Goal: Task Accomplishment & Management: Manage account settings

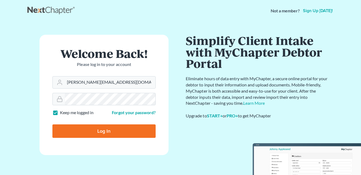
click at [49, 87] on form "Welcome Back! Please log in to your account Email Address danielle@fcwlegal.com…" at bounding box center [103, 95] width 129 height 120
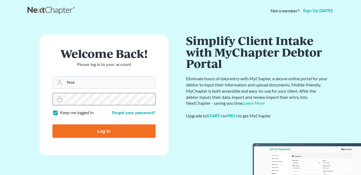
type input "[EMAIL_ADDRESS][DOMAIN_NAME]"
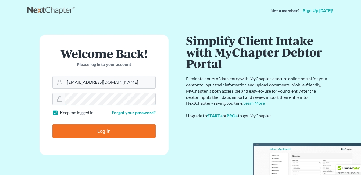
click at [41, 104] on form "Welcome Back! Please log in to your account Email Address fesenmyer_law@hotmail…" at bounding box center [103, 95] width 129 height 120
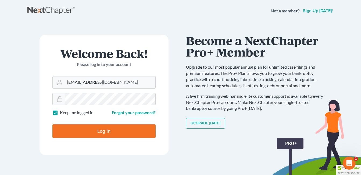
click at [81, 130] on input "Log In" at bounding box center [103, 130] width 103 height 13
type input "Thinking..."
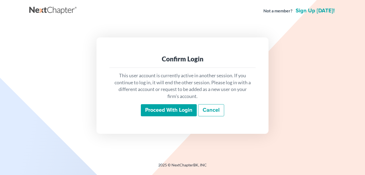
click at [175, 108] on input "Proceed with login" at bounding box center [169, 110] width 56 height 12
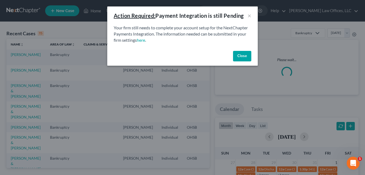
click at [243, 56] on button "Close" at bounding box center [242, 56] width 18 height 11
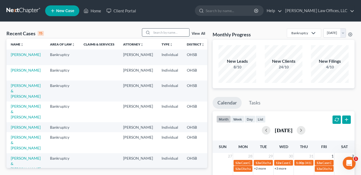
click at [157, 35] on input "search" at bounding box center [170, 32] width 38 height 8
type input "[PERSON_NAME]"
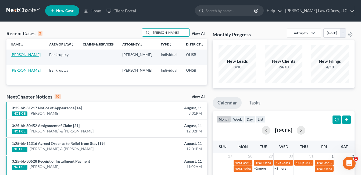
click at [16, 56] on link "[PERSON_NAME]" at bounding box center [26, 54] width 30 height 5
select select "4"
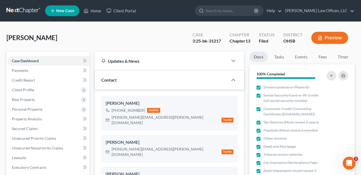
scroll to position [134, 0]
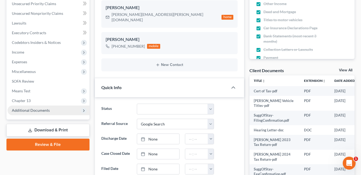
click at [50, 110] on span "Additional Documents" at bounding box center [49, 110] width 82 height 10
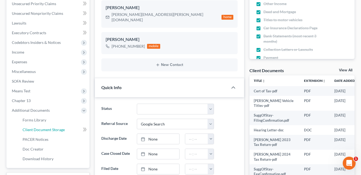
drag, startPoint x: 50, startPoint y: 130, endPoint x: 140, endPoint y: 118, distance: 90.5
click at [50, 130] on span "Client Document Storage" at bounding box center [44, 129] width 42 height 5
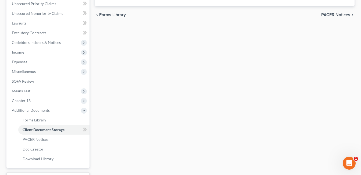
scroll to position [98, 0]
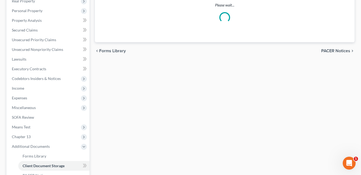
select select "52"
select select "7"
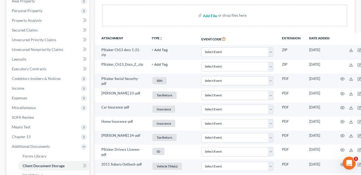
scroll to position [0, 0]
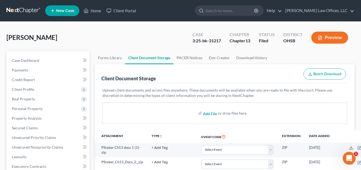
click at [210, 112] on input "file" at bounding box center [209, 114] width 13 height 10
type input "C:\fakepath\[PERSON_NAME] Hearing Docs.pdf"
select select "52"
select select "7"
click at [225, 10] on input "search" at bounding box center [229, 11] width 49 height 10
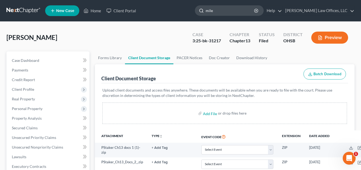
type input "miles"
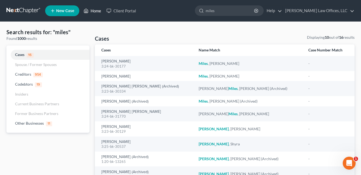
click at [92, 9] on link "Home" at bounding box center [92, 11] width 23 height 10
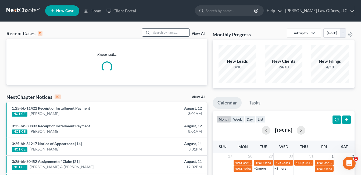
click at [167, 34] on input "search" at bounding box center [170, 32] width 38 height 8
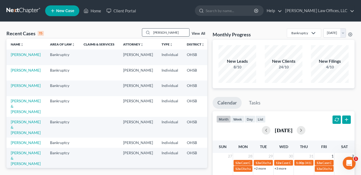
type input "[PERSON_NAME]"
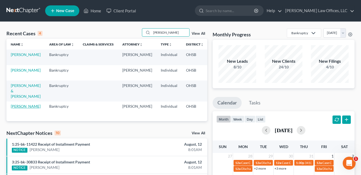
click at [16, 108] on link "[PERSON_NAME]" at bounding box center [26, 106] width 30 height 5
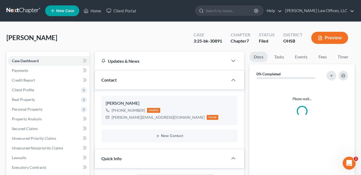
scroll to position [134, 0]
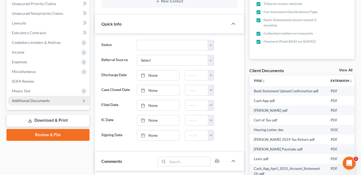
click at [47, 100] on span "Additional Documents" at bounding box center [31, 100] width 38 height 5
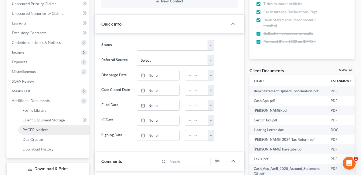
click at [52, 129] on link "PACER Notices" at bounding box center [53, 130] width 71 height 10
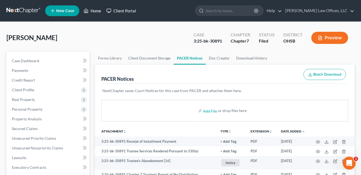
drag, startPoint x: 96, startPoint y: 9, endPoint x: 107, endPoint y: 13, distance: 11.0
click at [96, 9] on link "Home" at bounding box center [92, 11] width 23 height 10
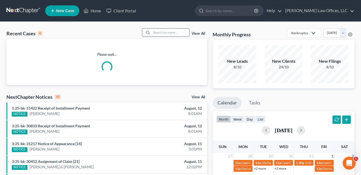
click at [176, 32] on input "search" at bounding box center [170, 32] width 38 height 8
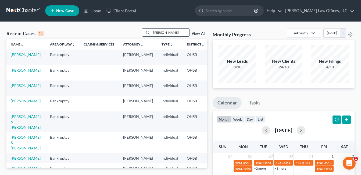
type input "[PERSON_NAME]"
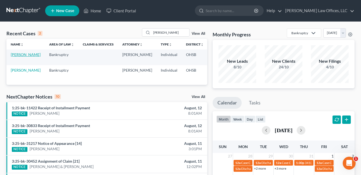
click at [21, 57] on link "[PERSON_NAME]" at bounding box center [26, 54] width 30 height 5
select select "1"
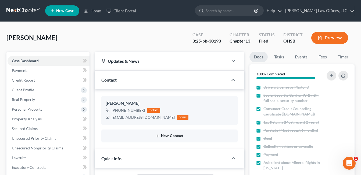
click at [175, 133] on button "New Contact" at bounding box center [170, 135] width 128 height 4
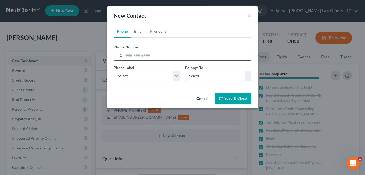
paste input "(937-250-4820)"
click at [128, 55] on input "(937-250-4820)" at bounding box center [187, 55] width 127 height 10
click at [156, 53] on input "937-250-4820)" at bounding box center [187, 55] width 127 height 10
type input "937-250-4820)"
drag, startPoint x: 177, startPoint y: 76, endPoint x: 174, endPoint y: 76, distance: 3.0
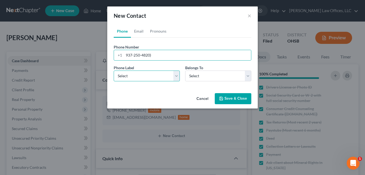
click at [177, 76] on select "Select Mobile Home Work Other" at bounding box center [147, 75] width 66 height 11
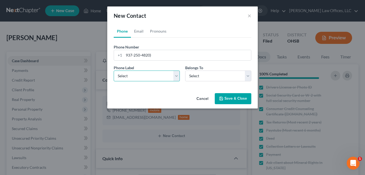
select select "0"
click at [114, 70] on select "Select Mobile Home Work Other" at bounding box center [147, 75] width 66 height 11
click at [251, 75] on div "Belongs To * Select Client Other" at bounding box center [217, 73] width 71 height 16
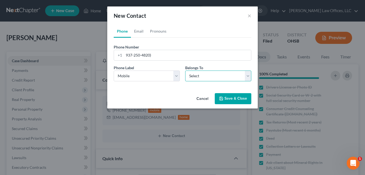
click at [246, 76] on select "Select Client Other" at bounding box center [218, 75] width 66 height 11
select select "0"
click at [185, 70] on select "Select Client Other" at bounding box center [218, 75] width 66 height 11
click at [231, 99] on button "Save & Close" at bounding box center [233, 98] width 37 height 11
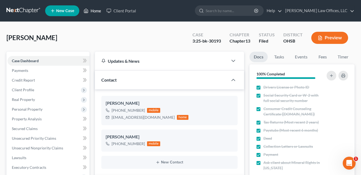
drag, startPoint x: 92, startPoint y: 10, endPoint x: 158, endPoint y: 29, distance: 68.5
click at [92, 10] on link "Home" at bounding box center [92, 11] width 23 height 10
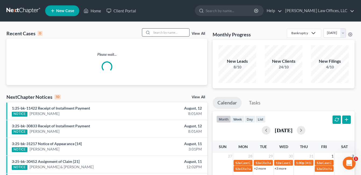
click at [168, 31] on input "search" at bounding box center [170, 32] width 38 height 8
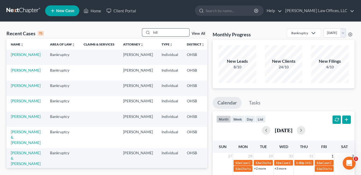
type input "hill"
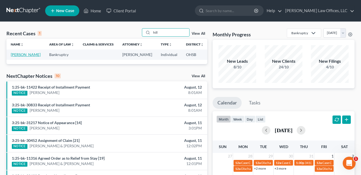
click at [18, 57] on link "[PERSON_NAME]" at bounding box center [26, 54] width 30 height 5
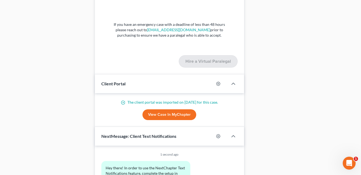
scroll to position [591, 0]
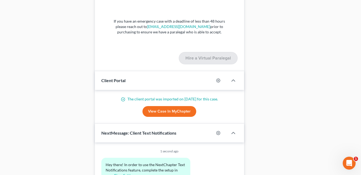
click at [180, 110] on link "View Case in MyChapter" at bounding box center [169, 111] width 54 height 11
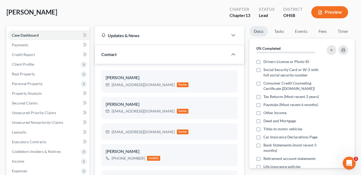
scroll to position [0, 0]
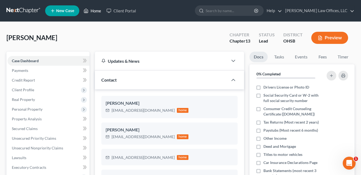
click at [95, 12] on link "Home" at bounding box center [92, 11] width 23 height 10
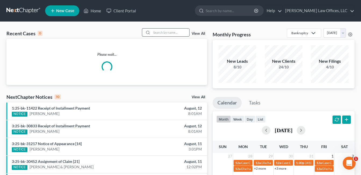
click at [168, 34] on input "search" at bounding box center [170, 32] width 38 height 8
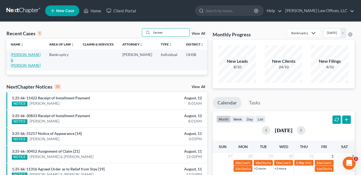
type input "farmer"
click at [17, 60] on link "[PERSON_NAME] & [PERSON_NAME]" at bounding box center [26, 59] width 30 height 15
select select "3"
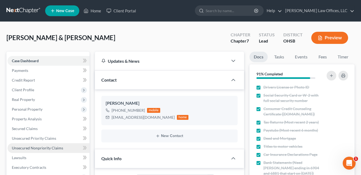
scroll to position [54, 0]
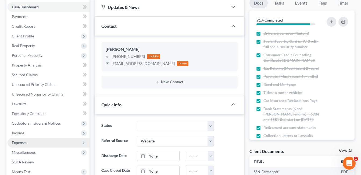
click at [29, 140] on span "Expenses" at bounding box center [49, 142] width 82 height 10
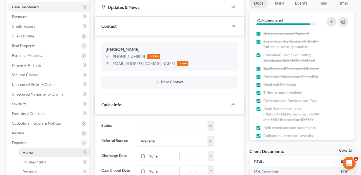
click at [32, 151] on span "Home" at bounding box center [28, 152] width 10 height 5
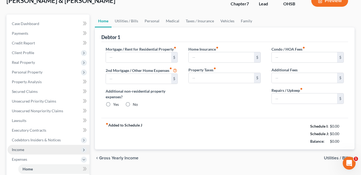
type input "1,066.00"
radio input "true"
type input "150.00"
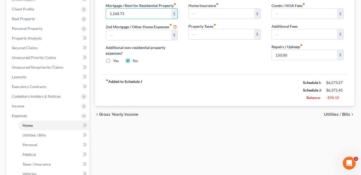
scroll to position [27, 0]
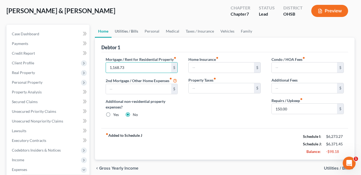
type input "1,168.73"
click at [124, 29] on link "Utilities / Bills" at bounding box center [126, 31] width 30 height 13
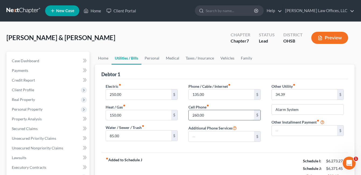
click at [212, 114] on input "260.00" at bounding box center [220, 115] width 65 height 10
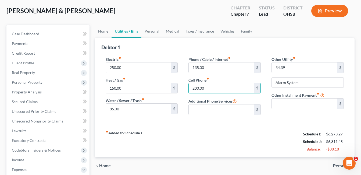
type input "200.00"
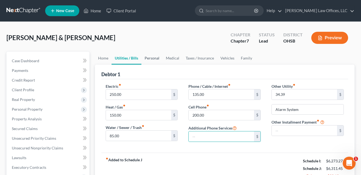
click at [154, 59] on link "Personal" at bounding box center [151, 58] width 21 height 13
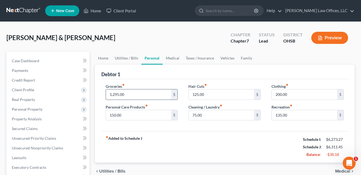
click at [140, 92] on input "1,295.00" at bounding box center [138, 94] width 65 height 10
click at [169, 58] on link "Medical" at bounding box center [172, 58] width 20 height 13
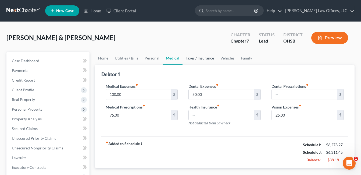
click at [199, 59] on link "Taxes / Insurance" at bounding box center [199, 58] width 35 height 13
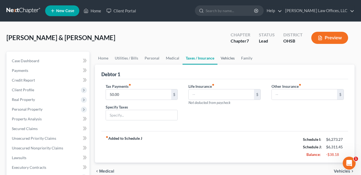
click at [225, 58] on link "Vehicles" at bounding box center [227, 58] width 20 height 13
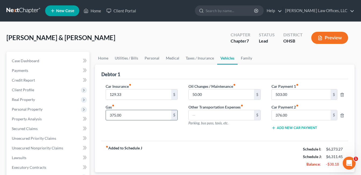
click at [130, 116] on input "375.00" at bounding box center [138, 115] width 65 height 10
type input "350.00"
click at [244, 58] on link "Family" at bounding box center [246, 58] width 18 height 13
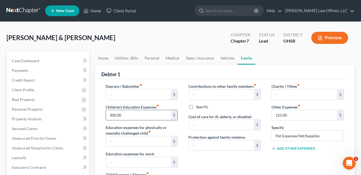
click at [141, 116] on input "300.00" at bounding box center [138, 115] width 65 height 10
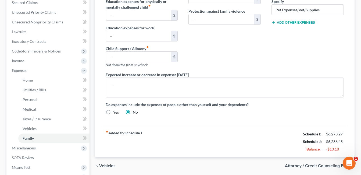
scroll to position [54, 0]
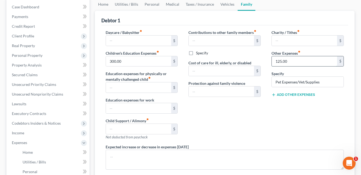
click at [286, 62] on input "125.00" at bounding box center [303, 61] width 65 height 10
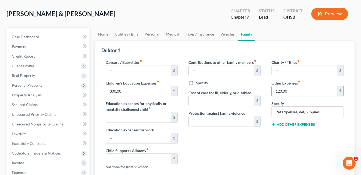
scroll to position [0, 0]
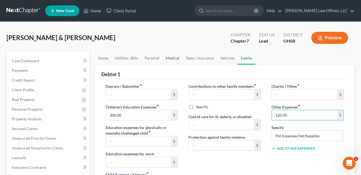
type input "120.00"
click at [170, 57] on link "Medical" at bounding box center [172, 58] width 20 height 13
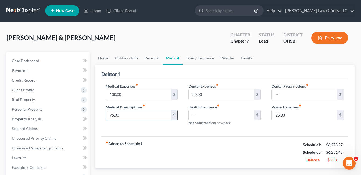
click at [119, 115] on input "75.00" at bounding box center [138, 115] width 65 height 10
click at [129, 57] on link "Utilities / Bills" at bounding box center [126, 58] width 30 height 13
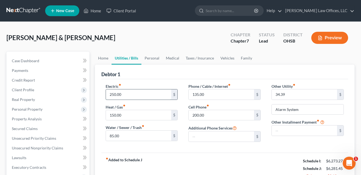
click at [129, 94] on input "250.00" at bounding box center [138, 94] width 65 height 10
click at [121, 137] on input "85.00" at bounding box center [138, 135] width 65 height 10
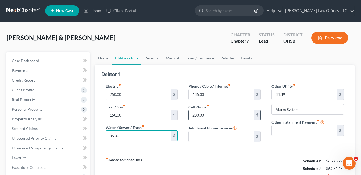
click at [207, 114] on input "200.00" at bounding box center [220, 115] width 65 height 10
click at [205, 97] on input "135.00" at bounding box center [220, 94] width 65 height 10
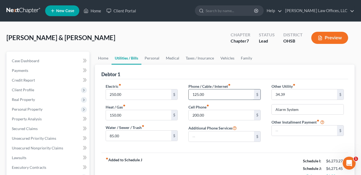
click at [206, 95] on input "125.00" at bounding box center [220, 94] width 65 height 10
drag, startPoint x: 207, startPoint y: 93, endPoint x: 186, endPoint y: 93, distance: 21.2
click at [186, 93] on div "Phone / Cable / Internet fiber_manual_record 125.00 $ Cell Phone fiber_manual_r…" at bounding box center [224, 114] width 83 height 63
type input "120.00"
click at [34, 101] on span "Real Property" at bounding box center [23, 99] width 23 height 5
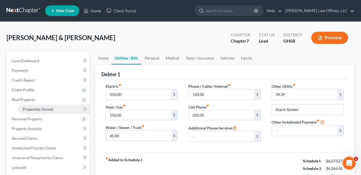
click at [43, 109] on span "Properties Owned" at bounding box center [38, 109] width 31 height 5
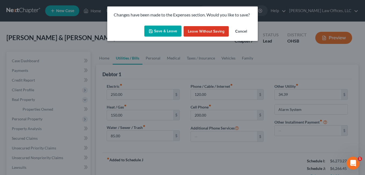
click at [162, 29] on button "Save & Leave" at bounding box center [162, 31] width 37 height 11
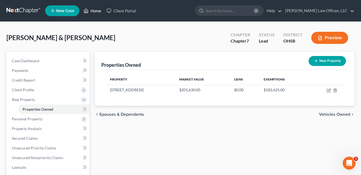
click at [97, 10] on link "Home" at bounding box center [92, 11] width 23 height 10
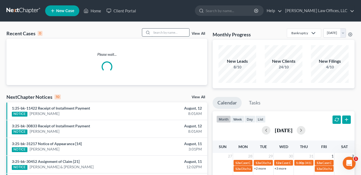
click at [173, 33] on input "search" at bounding box center [170, 32] width 38 height 8
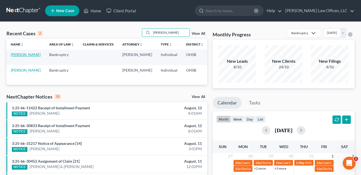
type input "[PERSON_NAME]"
click at [14, 57] on link "[PERSON_NAME]" at bounding box center [26, 54] width 30 height 5
select select "4"
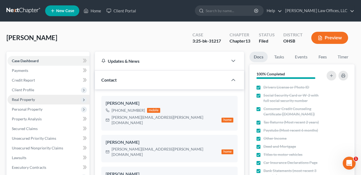
click at [37, 101] on span "Real Property" at bounding box center [49, 100] width 82 height 10
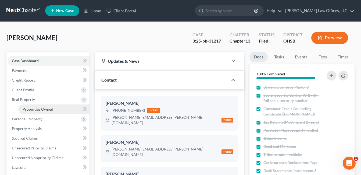
click at [39, 108] on span "Properties Owned" at bounding box center [38, 109] width 31 height 5
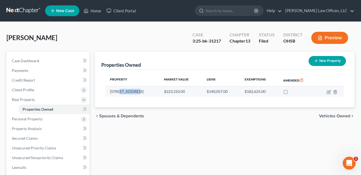
drag, startPoint x: 136, startPoint y: 91, endPoint x: 119, endPoint y: 91, distance: 17.2
click at [119, 91] on td "[STREET_ADDRESS]" at bounding box center [133, 91] width 54 height 10
drag, startPoint x: 119, startPoint y: 91, endPoint x: 124, endPoint y: 92, distance: 4.3
copy td "Frontenac"
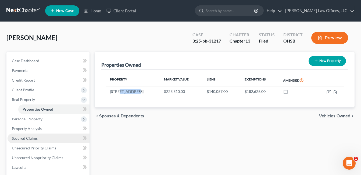
click at [33, 136] on span "Secured Claims" at bounding box center [25, 138] width 26 height 5
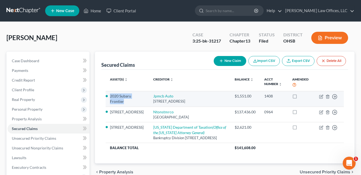
drag, startPoint x: 124, startPoint y: 101, endPoint x: 110, endPoint y: 96, distance: 14.8
click at [110, 96] on li "2020 Subaru Frontier" at bounding box center [127, 98] width 35 height 11
copy li "2020 Subaru Frontier"
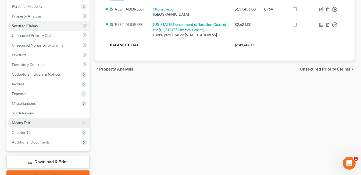
scroll to position [107, 0]
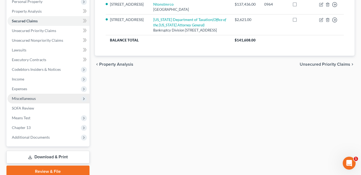
click at [33, 99] on span "Miscellaneous" at bounding box center [24, 98] width 24 height 5
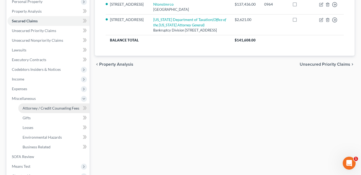
click at [46, 108] on span "Attorney / Credit Counseling Fees" at bounding box center [51, 108] width 57 height 5
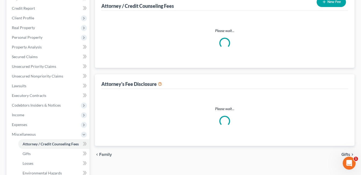
scroll to position [14, 0]
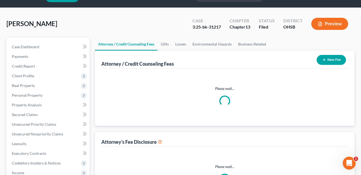
select select "1"
select select "2"
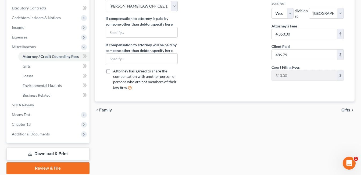
scroll to position [161, 0]
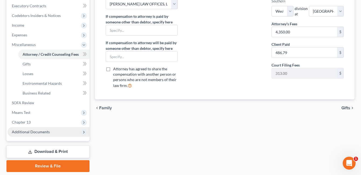
click at [42, 131] on span "Additional Documents" at bounding box center [31, 131] width 38 height 5
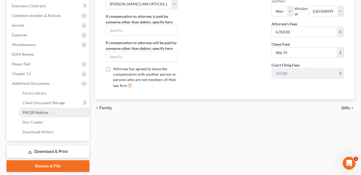
click at [48, 110] on link "PACER Notices" at bounding box center [53, 112] width 71 height 10
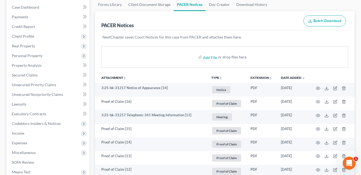
scroll to position [54, 0]
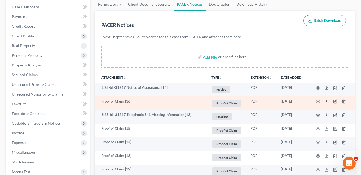
click at [327, 100] on icon at bounding box center [326, 101] width 4 height 4
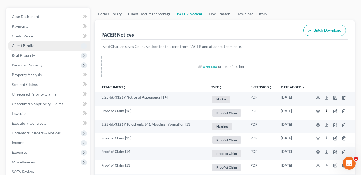
scroll to position [27, 0]
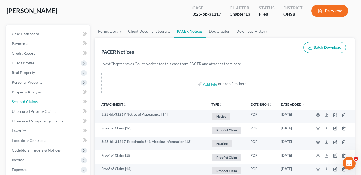
drag, startPoint x: 30, startPoint y: 100, endPoint x: 166, endPoint y: 71, distance: 138.8
click at [30, 100] on span "Secured Claims" at bounding box center [25, 101] width 26 height 5
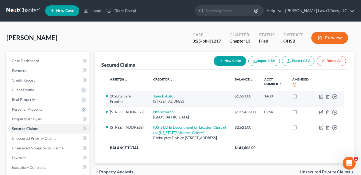
drag, startPoint x: 221, startPoint y: 101, endPoint x: 146, endPoint y: 97, distance: 75.6
click at [149, 97] on td "Jpmcb Auto [STREET_ADDRESS]" at bounding box center [190, 99] width 82 height 16
copy td "Jpmcb Auto [STREET_ADDRESS]"
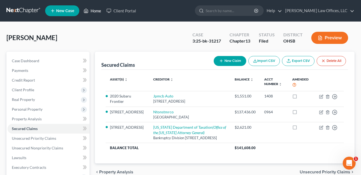
drag, startPoint x: 93, startPoint y: 10, endPoint x: 117, endPoint y: 16, distance: 24.6
click at [93, 10] on link "Home" at bounding box center [92, 11] width 23 height 10
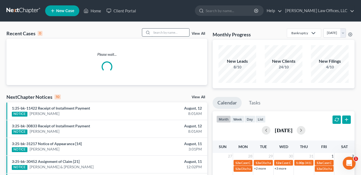
click at [172, 33] on input "search" at bounding box center [170, 32] width 38 height 8
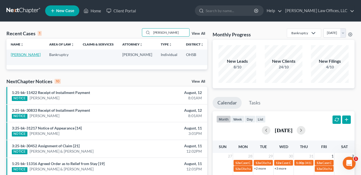
type input "[PERSON_NAME]"
click at [20, 56] on link "[PERSON_NAME]" at bounding box center [26, 54] width 30 height 5
select select "0"
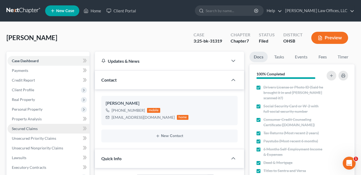
click at [38, 128] on link "Secured Claims" at bounding box center [49, 129] width 82 height 10
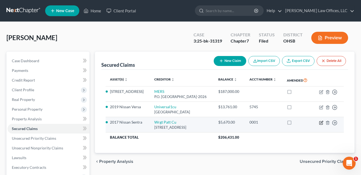
click at [320, 121] on icon "button" at bounding box center [320, 122] width 3 height 3
select select "36"
select select "2"
select select "0"
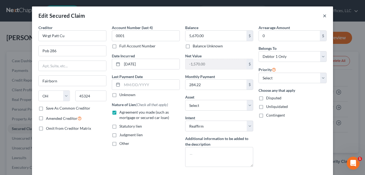
click at [323, 17] on button "×" at bounding box center [324, 15] width 4 height 6
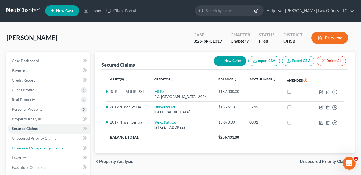
drag, startPoint x: 35, startPoint y: 148, endPoint x: 117, endPoint y: 131, distance: 84.1
click at [35, 148] on span "Unsecured Nonpriority Claims" at bounding box center [37, 147] width 51 height 5
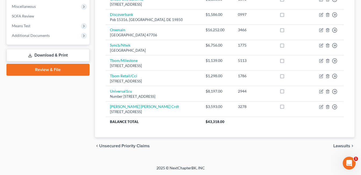
scroll to position [92, 0]
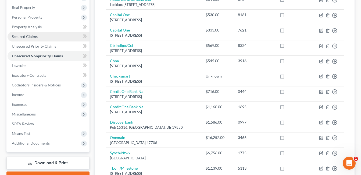
click at [38, 37] on link "Secured Claims" at bounding box center [49, 37] width 82 height 10
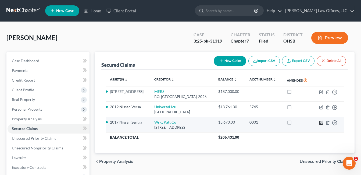
click at [321, 122] on icon "button" at bounding box center [321, 122] width 4 height 4
select select "36"
select select "18"
select select "2"
select select "0"
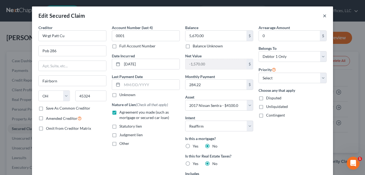
click at [322, 17] on button "×" at bounding box center [324, 15] width 4 height 6
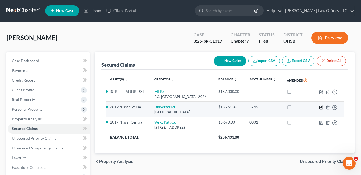
click at [320, 106] on icon "button" at bounding box center [321, 107] width 4 height 4
select select "36"
select select "2"
select select "1"
select select "0"
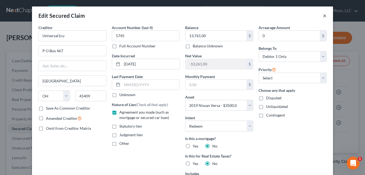
click at [324, 14] on button "×" at bounding box center [324, 15] width 4 height 6
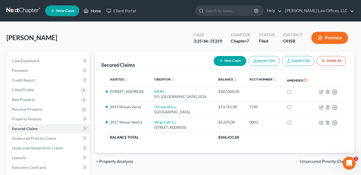
click at [95, 10] on link "Home" at bounding box center [92, 11] width 23 height 10
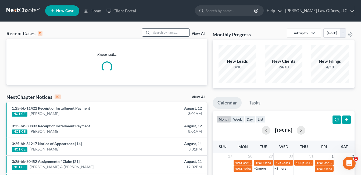
click at [162, 32] on input "search" at bounding box center [170, 32] width 38 height 8
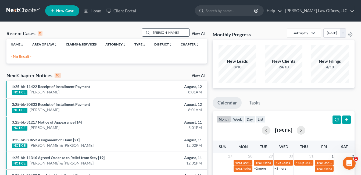
drag, startPoint x: 165, startPoint y: 30, endPoint x: 145, endPoint y: 31, distance: 20.1
click at [146, 31] on div "[PERSON_NAME]" at bounding box center [166, 32] width 48 height 8
type input "[PERSON_NAME]"
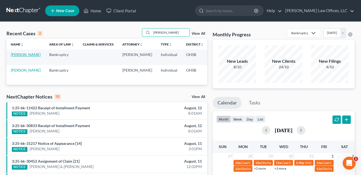
click at [15, 57] on link "[PERSON_NAME]" at bounding box center [26, 54] width 30 height 5
select select "4"
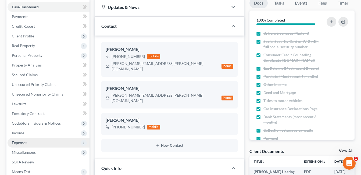
scroll to position [81, 0]
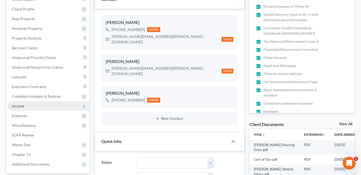
click at [32, 107] on span "Income" at bounding box center [49, 106] width 82 height 10
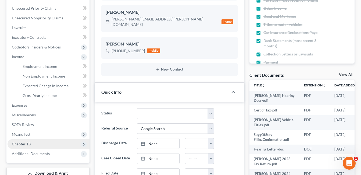
scroll to position [134, 0]
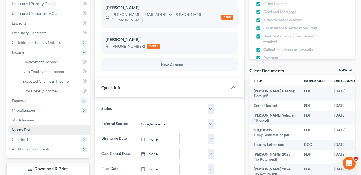
click at [34, 128] on span "Means Test" at bounding box center [49, 130] width 82 height 10
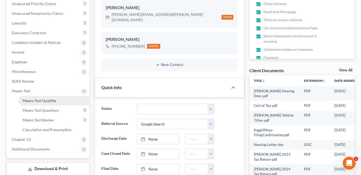
click at [42, 101] on span "Means Test Qualifier" at bounding box center [40, 100] width 34 height 5
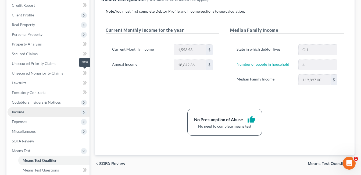
scroll to position [81, 0]
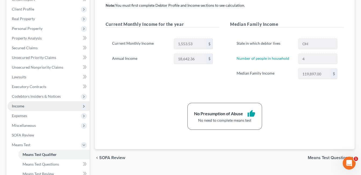
click at [31, 104] on span "Income" at bounding box center [49, 106] width 82 height 10
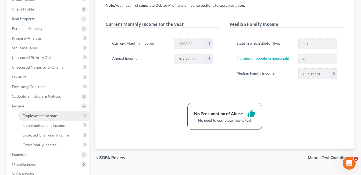
drag, startPoint x: 39, startPoint y: 113, endPoint x: 94, endPoint y: 114, distance: 54.5
click at [39, 113] on span "Employment Income" at bounding box center [40, 115] width 34 height 5
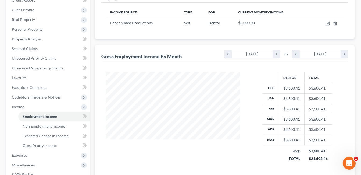
scroll to position [107, 0]
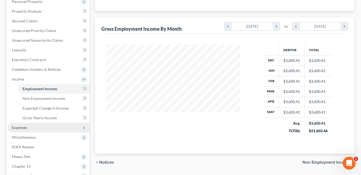
click at [26, 128] on span "Expenses" at bounding box center [19, 127] width 15 height 5
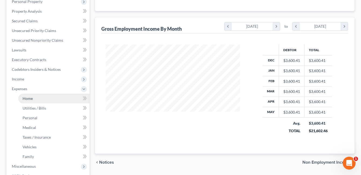
click at [38, 100] on link "Home" at bounding box center [53, 98] width 71 height 10
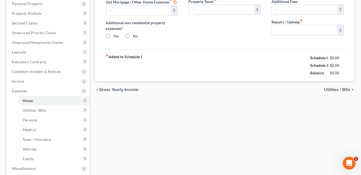
type input "1,134.00"
radio input "true"
type input "25.00"
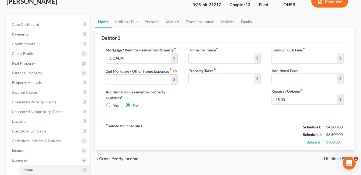
scroll to position [27, 0]
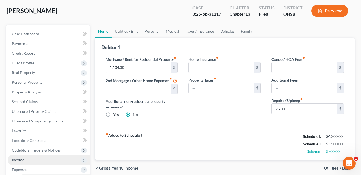
click at [28, 161] on span "Income" at bounding box center [49, 160] width 82 height 10
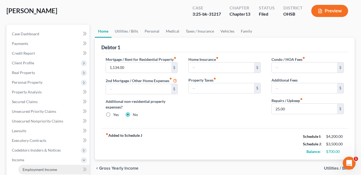
click at [35, 169] on span "Employment Income" at bounding box center [40, 169] width 34 height 5
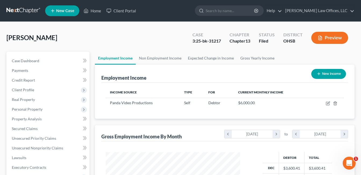
scroll to position [96, 145]
click at [150, 57] on link "Non Employment Income" at bounding box center [160, 58] width 49 height 13
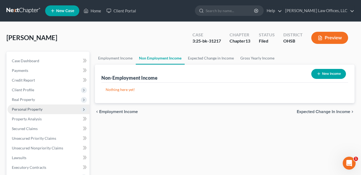
click at [32, 107] on span "Personal Property" at bounding box center [27, 109] width 31 height 5
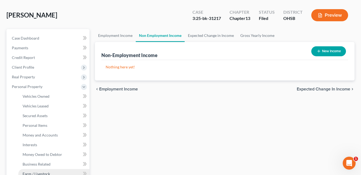
scroll to position [54, 0]
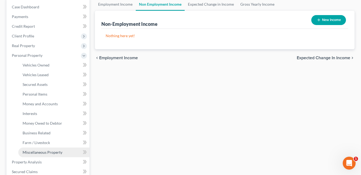
click at [39, 151] on span "Miscellaneous Property" at bounding box center [43, 152] width 40 height 5
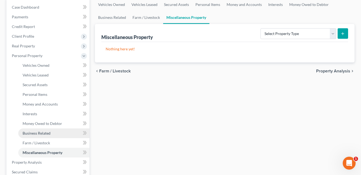
scroll to position [54, 0]
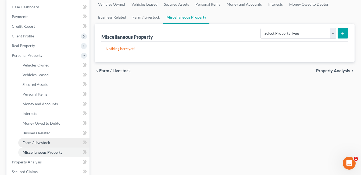
click at [40, 143] on span "Farm / Livestock" at bounding box center [36, 142] width 27 height 5
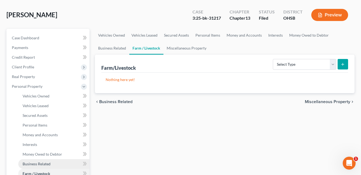
scroll to position [54, 0]
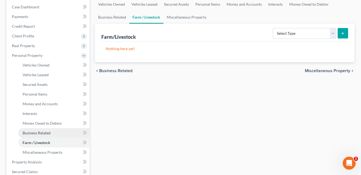
click at [45, 131] on span "Business Related" at bounding box center [37, 132] width 28 height 5
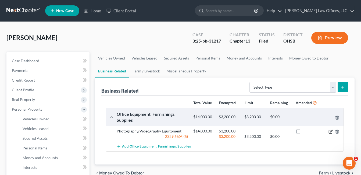
click at [330, 130] on icon "button" at bounding box center [330, 131] width 4 height 4
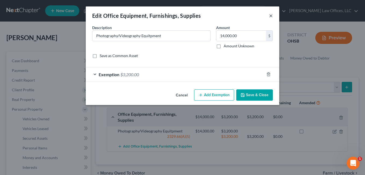
click at [271, 13] on button "×" at bounding box center [271, 15] width 4 height 6
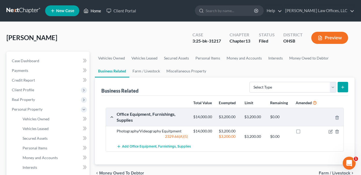
drag, startPoint x: 98, startPoint y: 10, endPoint x: 95, endPoint y: 39, distance: 29.1
click at [98, 10] on link "Home" at bounding box center [92, 11] width 23 height 10
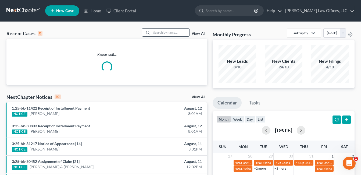
click at [158, 33] on input "search" at bounding box center [170, 32] width 38 height 8
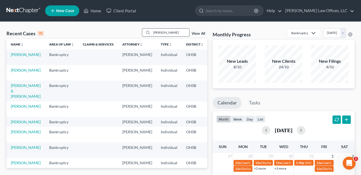
type input "[PERSON_NAME]"
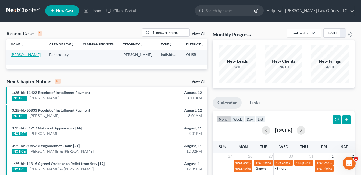
click at [17, 55] on link "[PERSON_NAME]" at bounding box center [26, 54] width 30 height 5
select select "0"
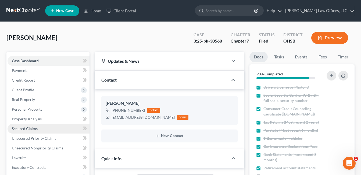
click at [26, 126] on span "Secured Claims" at bounding box center [25, 128] width 26 height 5
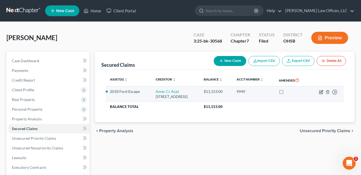
click at [319, 92] on icon "button" at bounding box center [320, 91] width 3 height 3
select select "42"
select select "0"
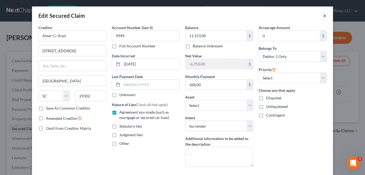
click at [322, 16] on button "×" at bounding box center [324, 15] width 4 height 6
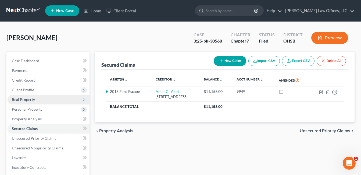
click at [23, 99] on span "Real Property" at bounding box center [23, 99] width 23 height 5
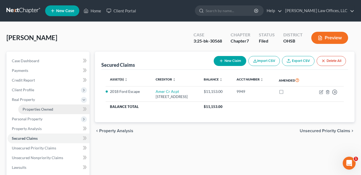
click at [26, 108] on span "Properties Owned" at bounding box center [38, 109] width 31 height 5
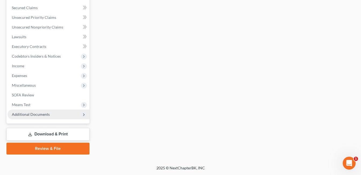
click at [43, 113] on span "Additional Documents" at bounding box center [31, 114] width 38 height 5
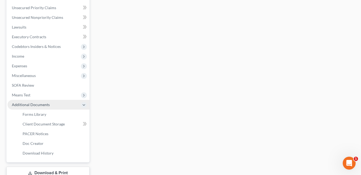
scroll to position [121, 0]
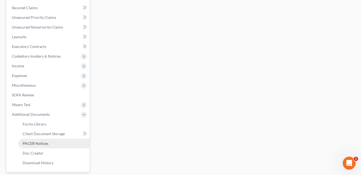
click at [48, 143] on link "PACER Notices" at bounding box center [53, 143] width 71 height 10
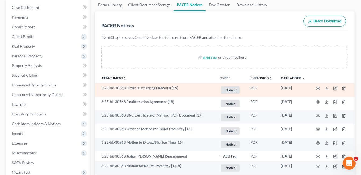
scroll to position [54, 0]
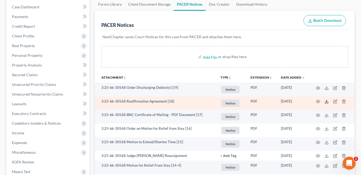
click at [326, 101] on line at bounding box center [326, 101] width 0 height 2
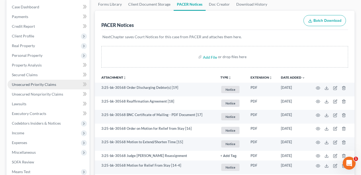
click at [35, 82] on span "Unsecured Priority Claims" at bounding box center [34, 84] width 44 height 5
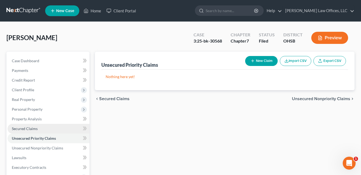
click at [31, 128] on span "Secured Claims" at bounding box center [25, 128] width 26 height 5
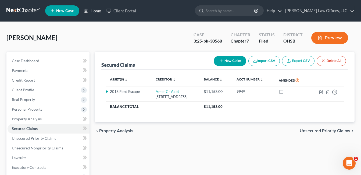
click at [93, 13] on link "Home" at bounding box center [92, 11] width 23 height 10
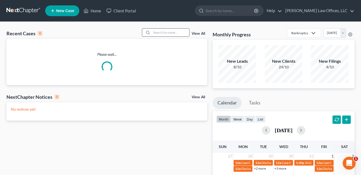
click at [159, 33] on input "search" at bounding box center [170, 32] width 38 height 8
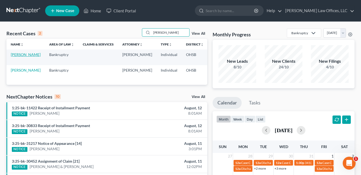
type input "[PERSON_NAME]"
click at [18, 57] on link "[PERSON_NAME]" at bounding box center [26, 54] width 30 height 5
select select "4"
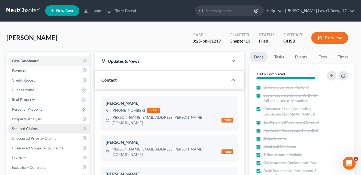
click at [26, 128] on span "Secured Claims" at bounding box center [25, 128] width 26 height 5
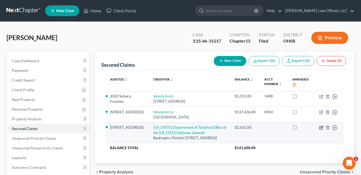
click at [320, 128] on icon "button" at bounding box center [321, 127] width 4 height 4
select select "36"
select select "3"
select select "0"
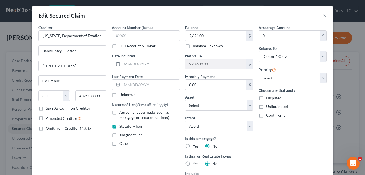
click at [322, 16] on button "×" at bounding box center [324, 15] width 4 height 6
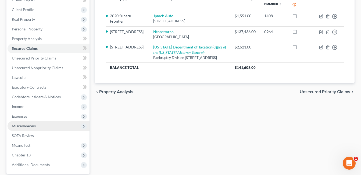
scroll to position [107, 0]
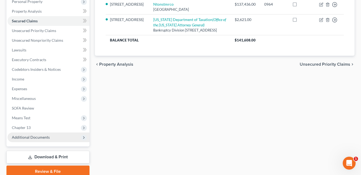
click at [35, 136] on span "Additional Documents" at bounding box center [31, 137] width 38 height 5
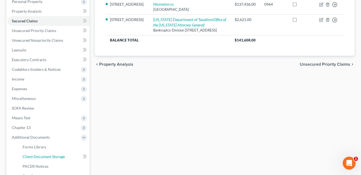
click at [48, 156] on span "Client Document Storage" at bounding box center [44, 156] width 42 height 5
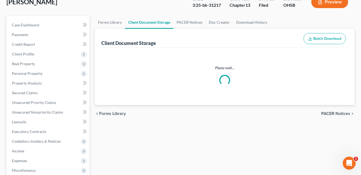
scroll to position [1, 0]
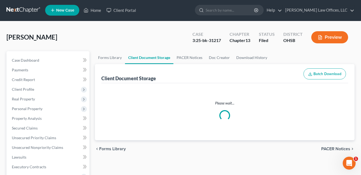
select select "52"
select select "7"
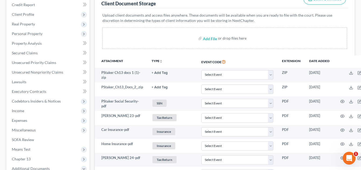
scroll to position [134, 0]
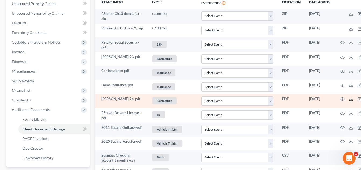
click at [352, 100] on icon at bounding box center [350, 99] width 4 height 4
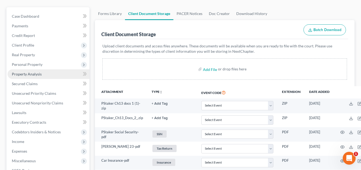
scroll to position [54, 0]
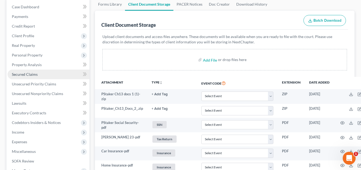
click at [26, 73] on span "Secured Claims" at bounding box center [25, 74] width 26 height 5
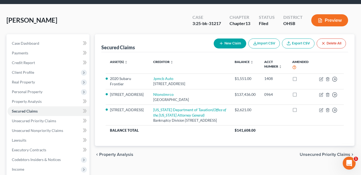
scroll to position [27, 0]
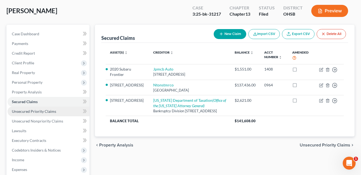
click at [37, 110] on span "Unsecured Priority Claims" at bounding box center [34, 111] width 44 height 5
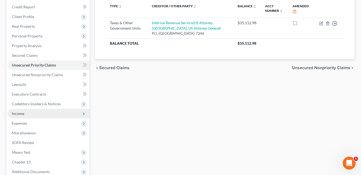
scroll to position [81, 0]
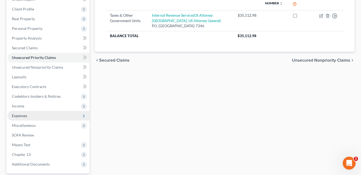
click at [39, 115] on span "Expenses" at bounding box center [49, 116] width 82 height 10
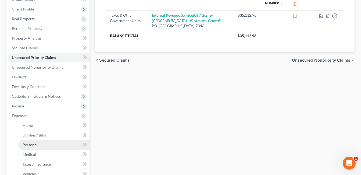
scroll to position [107, 0]
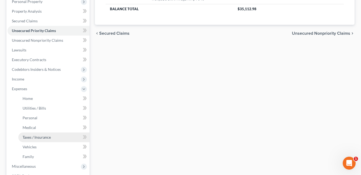
drag, startPoint x: 38, startPoint y: 136, endPoint x: 61, endPoint y: 134, distance: 23.2
click at [38, 136] on span "Taxes / Insurance" at bounding box center [37, 137] width 28 height 5
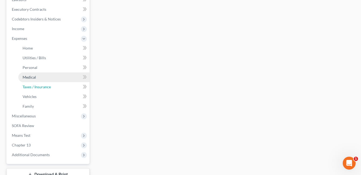
scroll to position [161, 0]
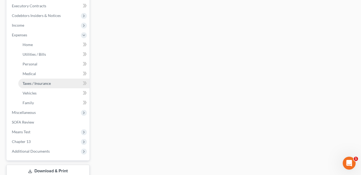
click at [35, 83] on span "Taxes / Insurance" at bounding box center [37, 83] width 28 height 5
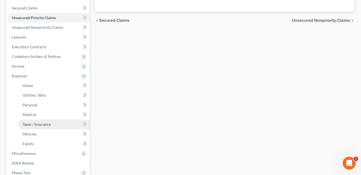
scroll to position [107, 0]
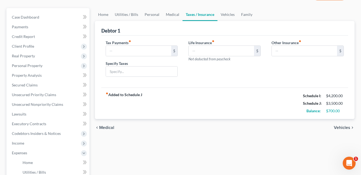
scroll to position [27, 0]
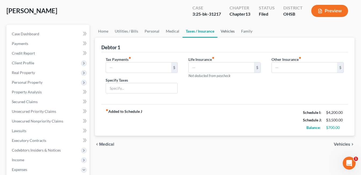
click at [231, 30] on link "Vehicles" at bounding box center [227, 31] width 20 height 13
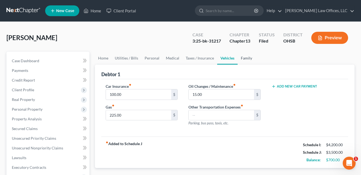
click at [242, 58] on link "Family" at bounding box center [246, 58] width 18 height 13
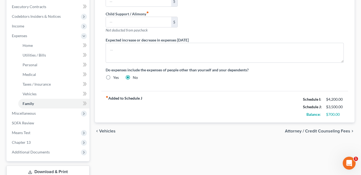
scroll to position [198, 0]
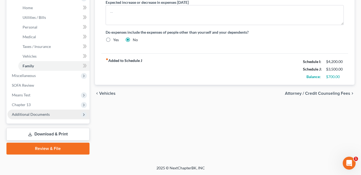
click at [40, 113] on span "Additional Documents" at bounding box center [31, 114] width 38 height 5
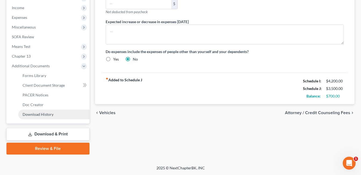
scroll to position [179, 0]
click at [43, 94] on span "PACER Notices" at bounding box center [36, 94] width 26 height 5
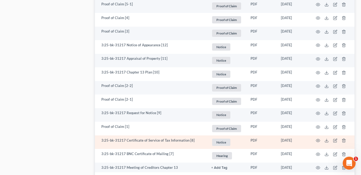
scroll to position [430, 0]
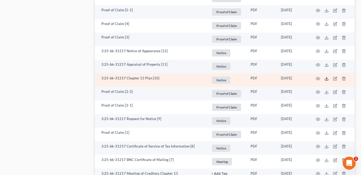
click at [327, 77] on icon at bounding box center [326, 78] width 4 height 4
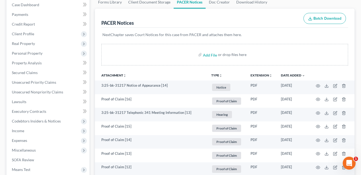
scroll to position [0, 0]
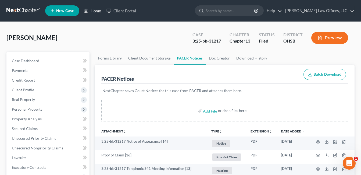
drag, startPoint x: 93, startPoint y: 10, endPoint x: 159, endPoint y: 37, distance: 71.3
click at [93, 10] on link "Home" at bounding box center [92, 11] width 23 height 10
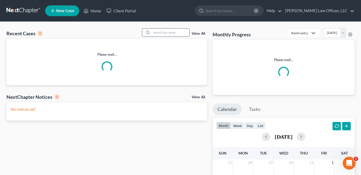
click at [160, 32] on input "search" at bounding box center [170, 32] width 38 height 8
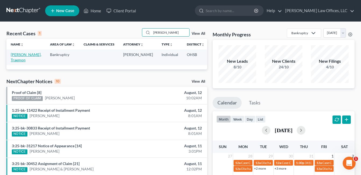
type input "[PERSON_NAME]"
click at [17, 61] on link "[PERSON_NAME], Traemon" at bounding box center [26, 57] width 31 height 10
select select "4"
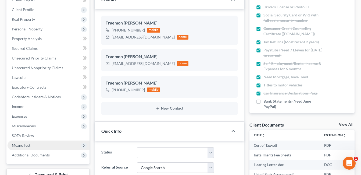
scroll to position [134, 0]
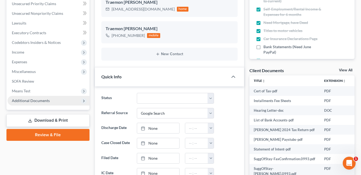
click at [45, 98] on span "Additional Documents" at bounding box center [31, 100] width 38 height 5
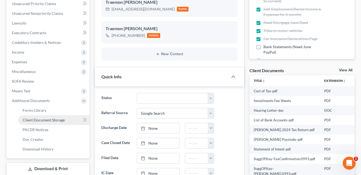
click at [50, 121] on span "Client Document Storage" at bounding box center [44, 119] width 42 height 5
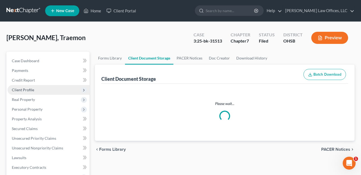
click at [39, 95] on span "Real Property" at bounding box center [49, 100] width 82 height 10
select select "7"
select select "37"
select select "52"
select select "37"
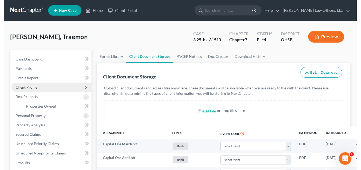
scroll to position [179, 0]
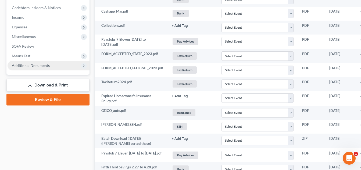
click at [37, 65] on span "Additional Documents" at bounding box center [31, 65] width 38 height 5
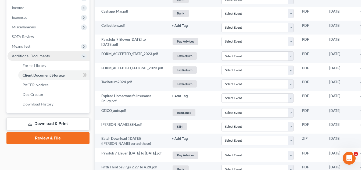
scroll to position [169, 0]
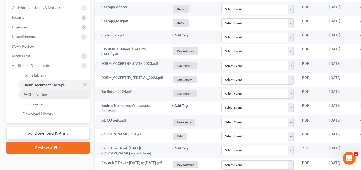
click at [44, 98] on link "PACER Notices" at bounding box center [53, 95] width 71 height 10
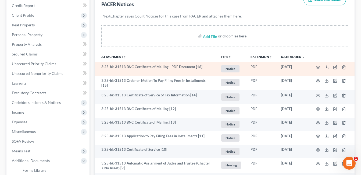
scroll to position [84, 0]
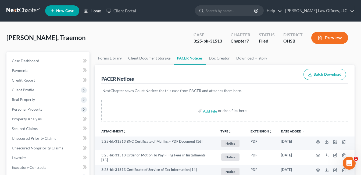
click at [91, 10] on link "Home" at bounding box center [92, 11] width 23 height 10
click at [94, 12] on link "Home" at bounding box center [92, 11] width 23 height 10
click at [93, 10] on link "Home" at bounding box center [92, 11] width 23 height 10
click at [9, 31] on div "Blackshear, Traemon Upgraded Case 3:25-bk-31513 Chapter Chapter 7 Status Filed …" at bounding box center [180, 39] width 348 height 23
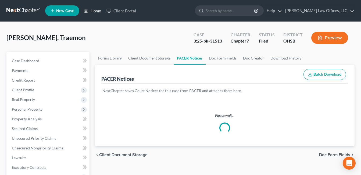
click at [96, 12] on link "Home" at bounding box center [92, 11] width 23 height 10
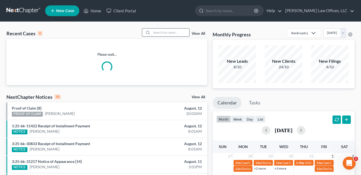
click at [159, 34] on input "search" at bounding box center [170, 32] width 38 height 8
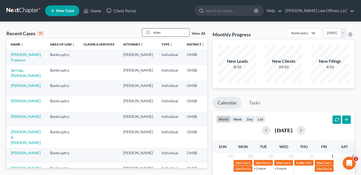
type input "miles"
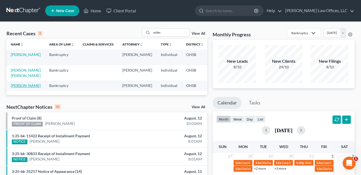
click at [21, 88] on link "[PERSON_NAME]" at bounding box center [26, 85] width 30 height 5
